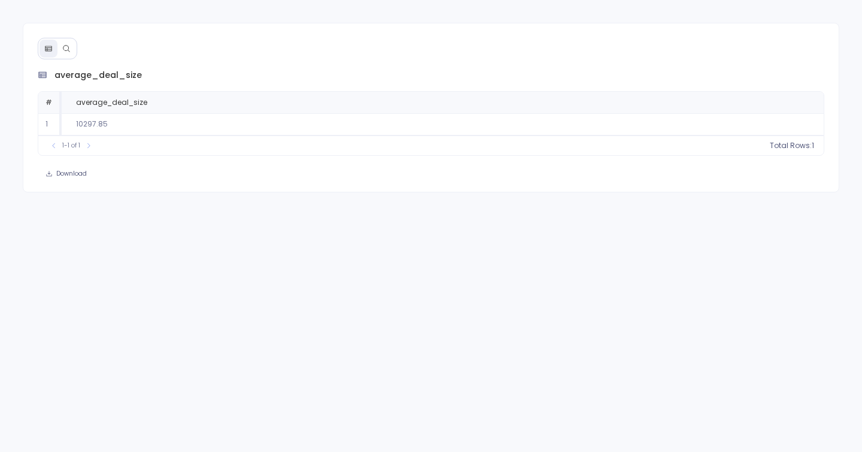
click at [65, 54] on button at bounding box center [66, 49] width 18 height 18
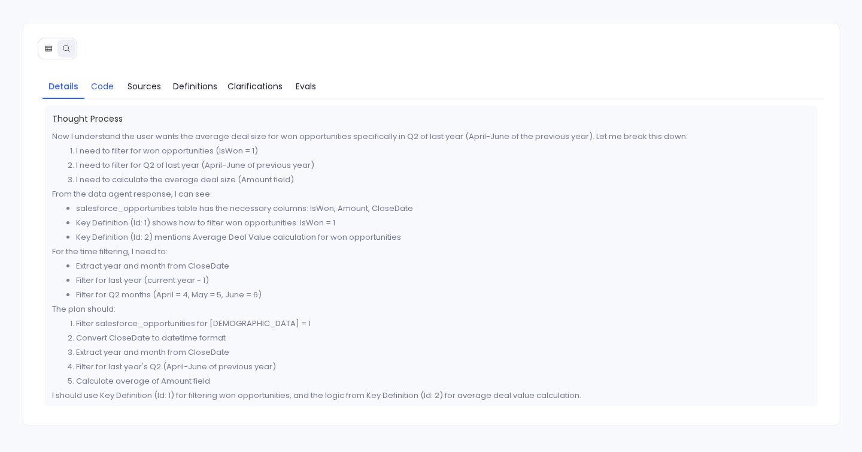
click at [108, 87] on span "Code" at bounding box center [102, 86] width 23 height 13
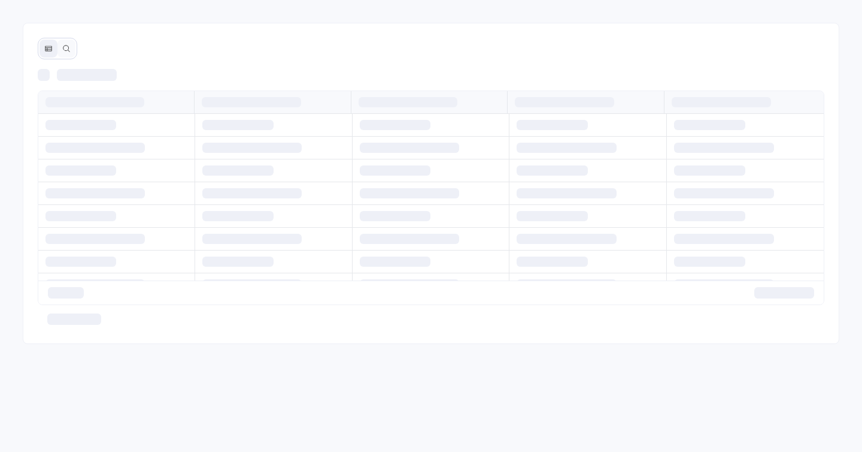
click at [66, 49] on icon at bounding box center [66, 48] width 8 height 8
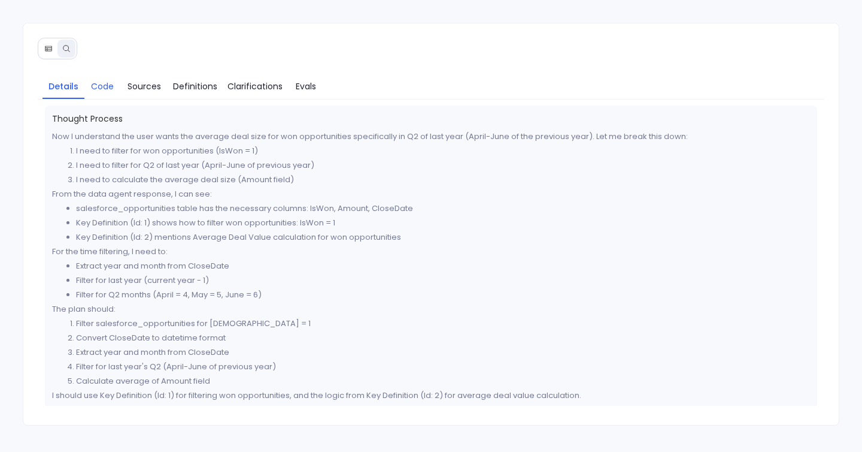
click at [111, 87] on span "Code" at bounding box center [102, 86] width 23 height 13
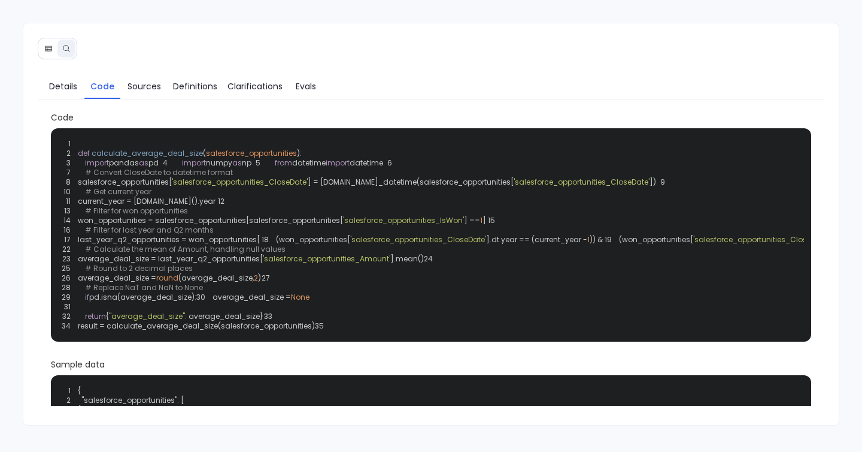
click at [48, 44] on icon at bounding box center [48, 48] width 8 height 8
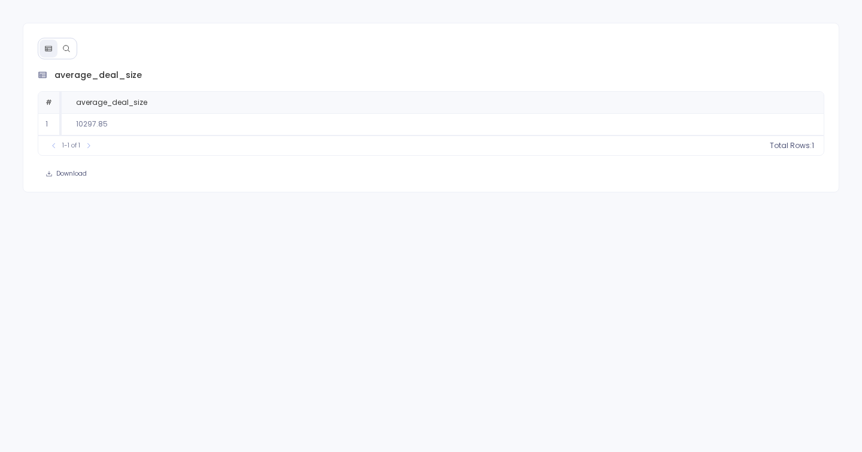
click at [63, 52] on icon at bounding box center [66, 48] width 8 height 8
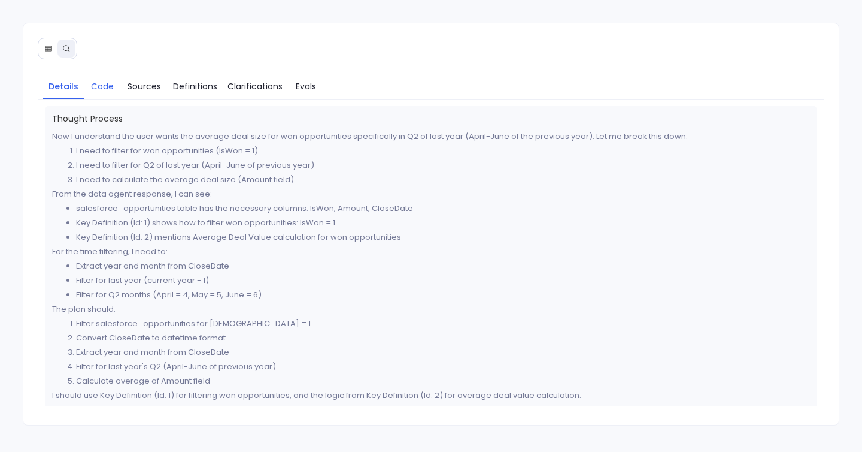
click at [110, 87] on span "Code" at bounding box center [102, 86] width 23 height 13
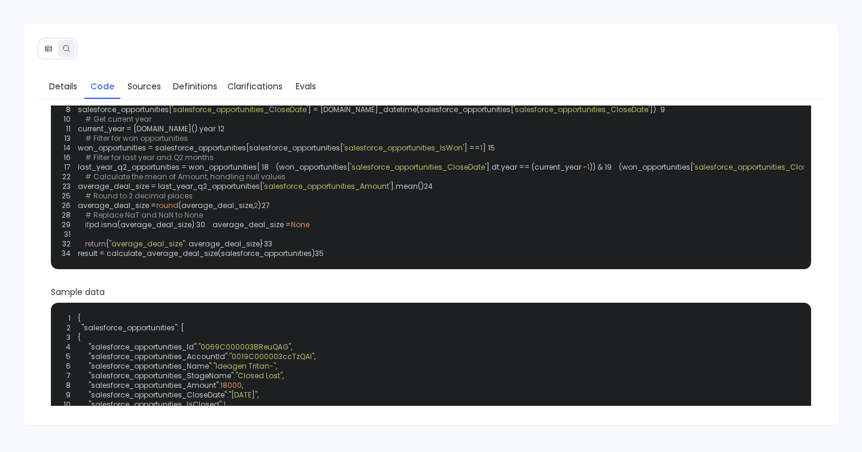
scroll to position [63, 0]
